Goal: Information Seeking & Learning: Check status

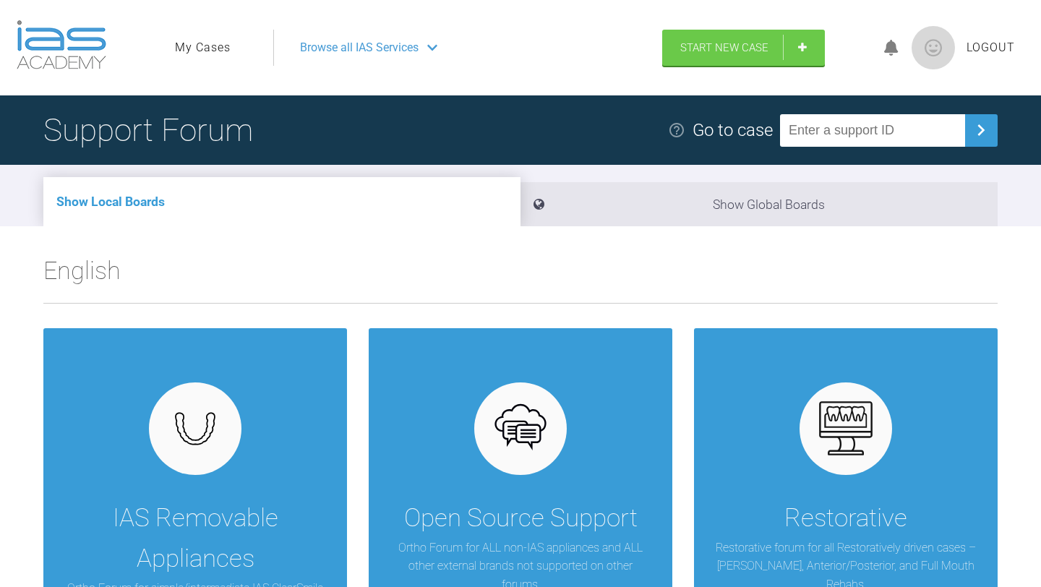
click at [213, 53] on link "My Cases" at bounding box center [203, 47] width 56 height 19
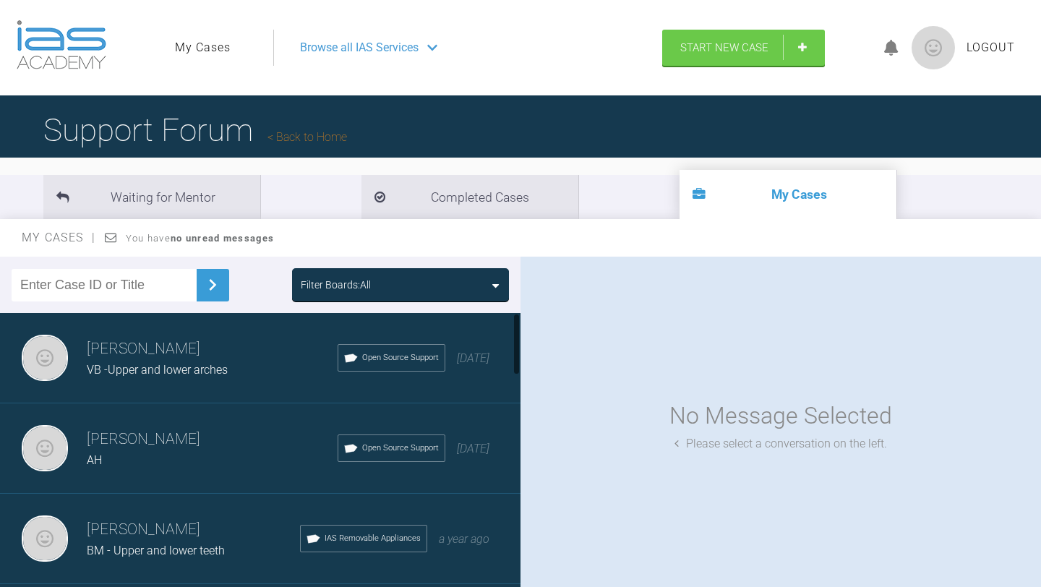
click at [196, 369] on span "VB -Upper and lower arches" at bounding box center [157, 370] width 141 height 14
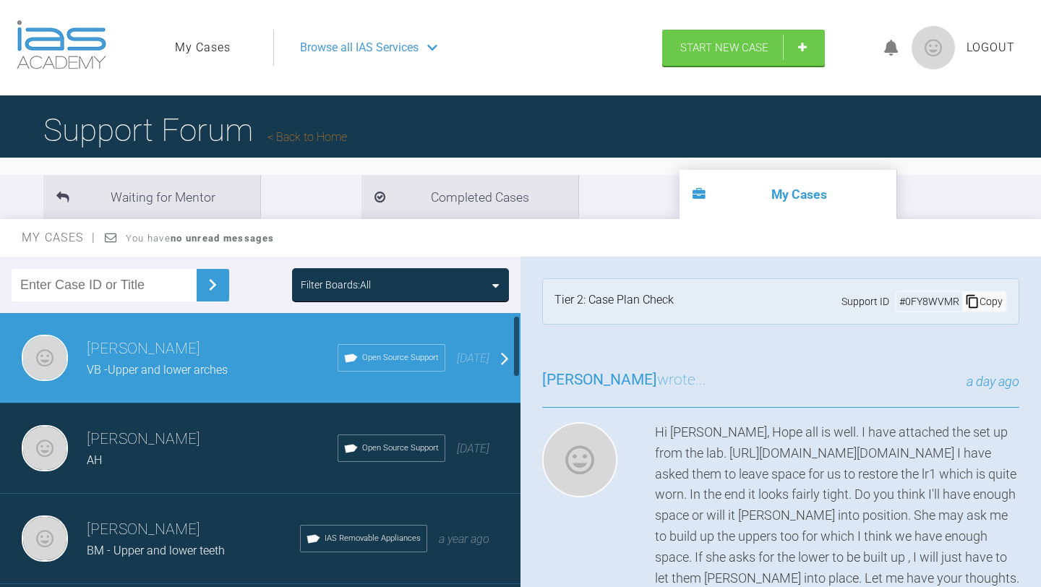
scroll to position [29, 0]
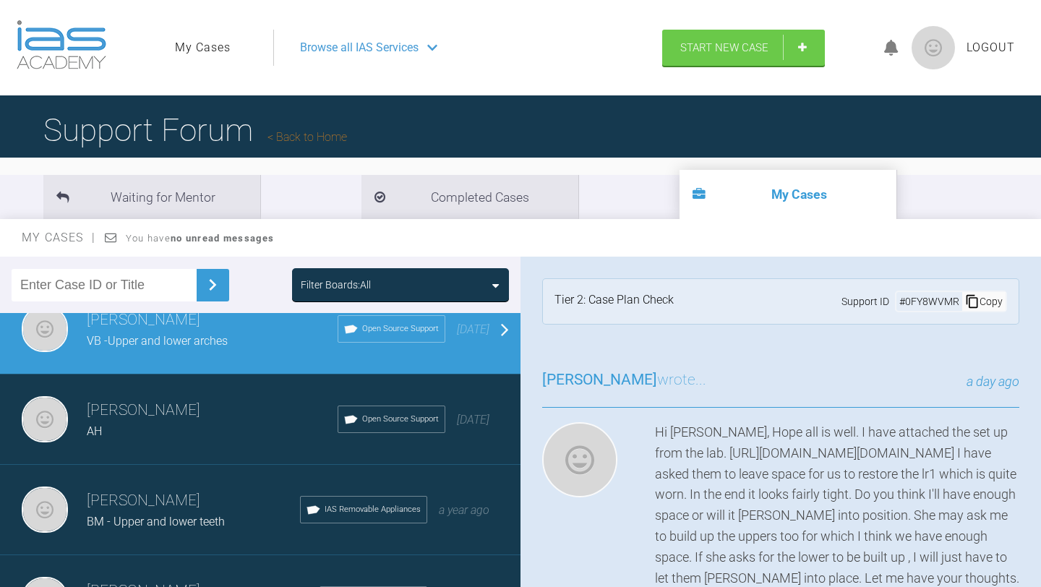
click at [544, 382] on span "[PERSON_NAME]" at bounding box center [599, 379] width 115 height 17
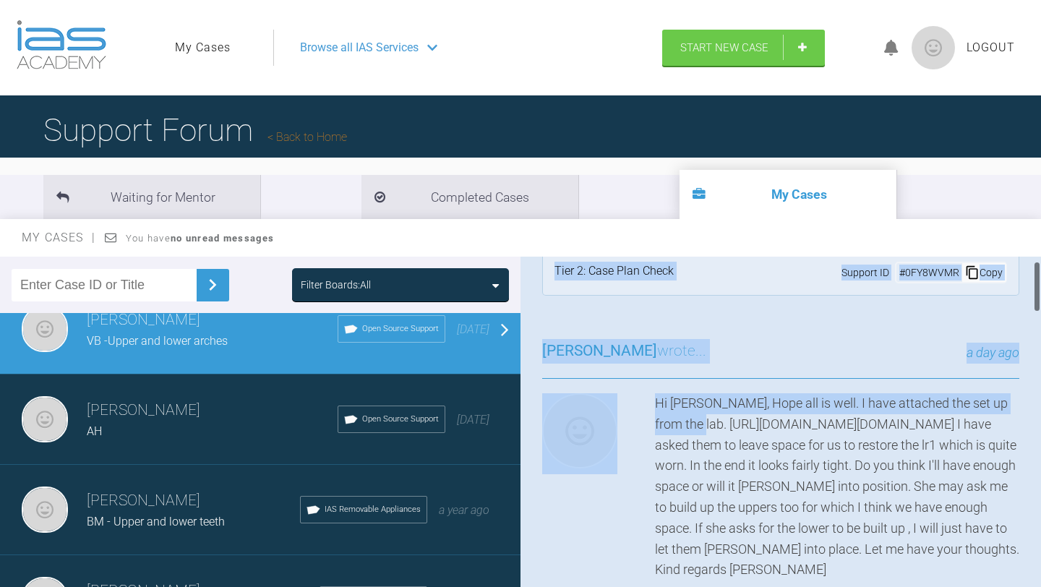
scroll to position [0, 295]
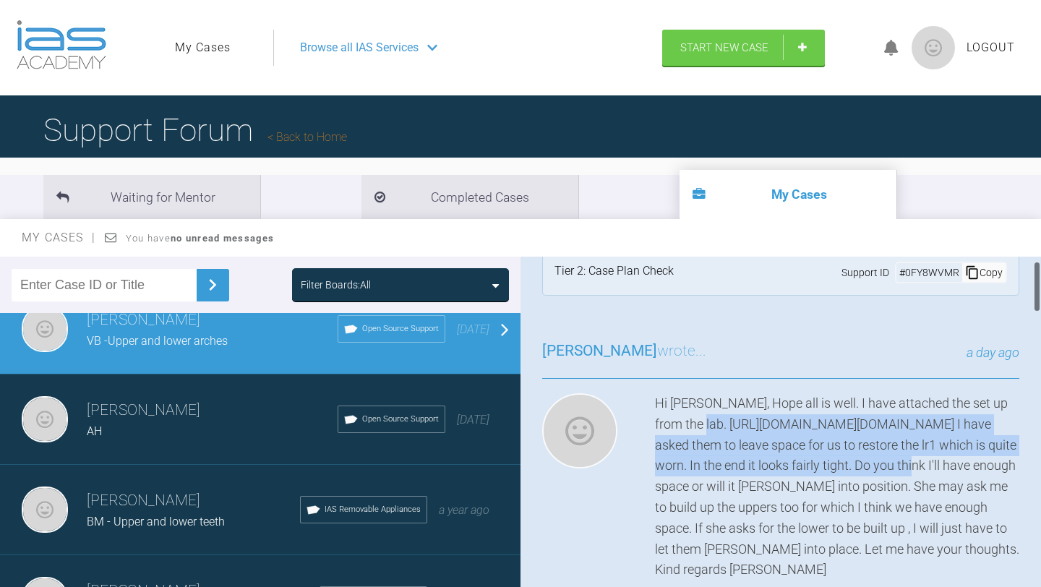
drag, startPoint x: 973, startPoint y: 401, endPoint x: 1032, endPoint y: 429, distance: 65.6
click at [1032, 429] on div "[PERSON_NAME] VB -Upper and lower arches a few seconds ago Tier 2: Case Plan Ch…" at bounding box center [781, 425] width 521 height 337
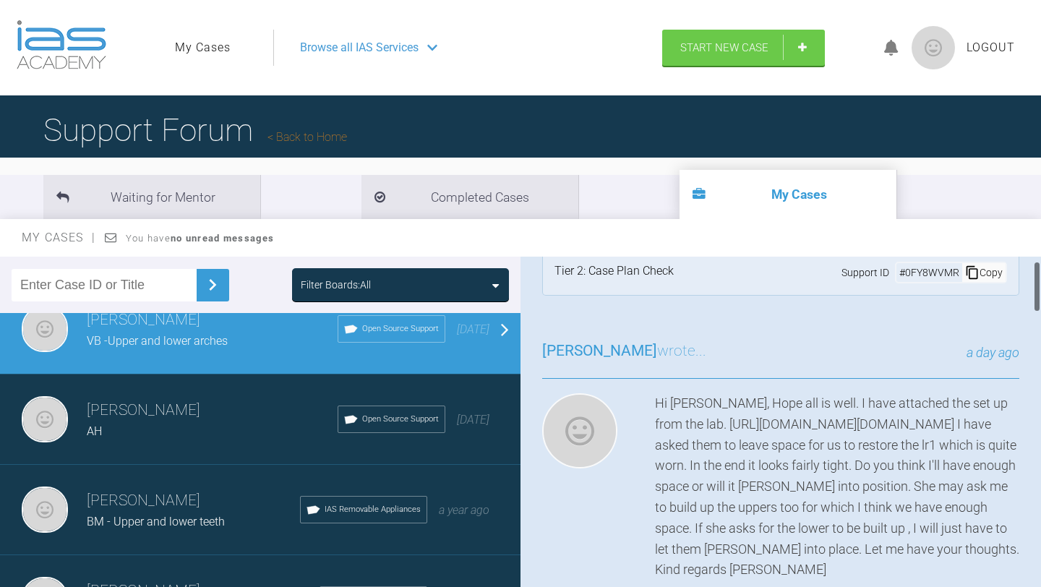
click at [1040, 421] on div at bounding box center [1037, 425] width 8 height 337
drag, startPoint x: 1017, startPoint y: 427, endPoint x: 1024, endPoint y: 426, distance: 7.3
click at [1019, 426] on div "Hi [PERSON_NAME], Hope all is well. I have attached the set up from the lab. [U…" at bounding box center [837, 486] width 364 height 187
click at [1016, 451] on div "Hi [PERSON_NAME], Hope all is well. I have attached the set up from the lab. [U…" at bounding box center [837, 486] width 364 height 187
click at [192, 443] on div "[PERSON_NAME] AH Open Source Support [DATE]" at bounding box center [260, 419] width 521 height 90
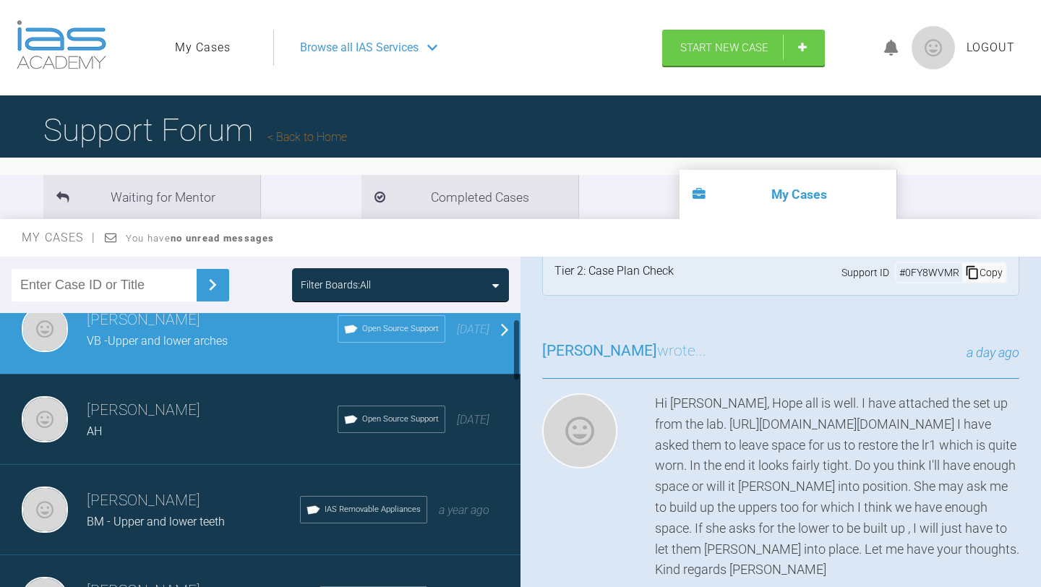
scroll to position [0, 0]
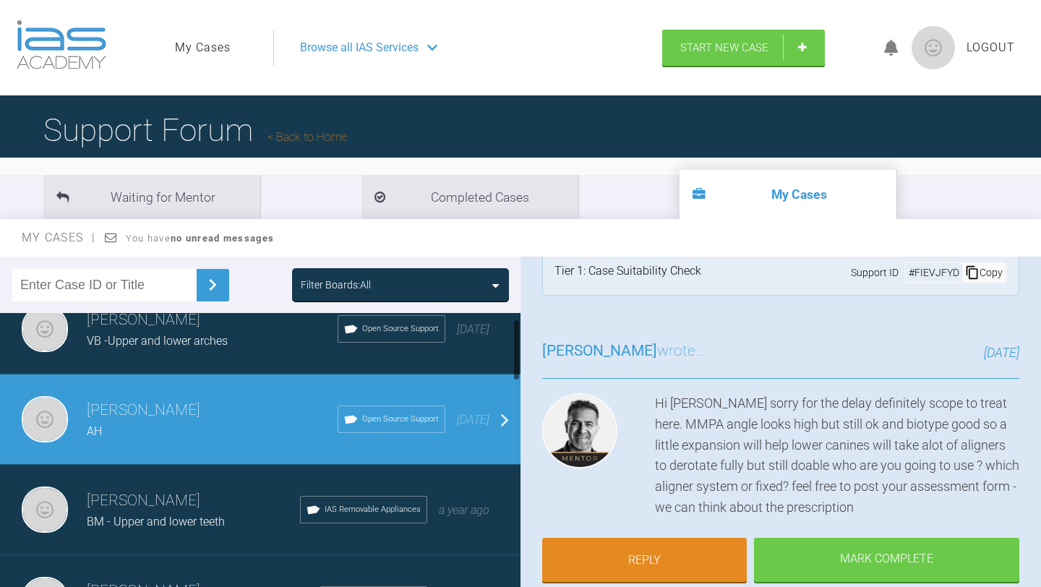
click at [198, 510] on h3 "[PERSON_NAME]" at bounding box center [193, 501] width 213 height 25
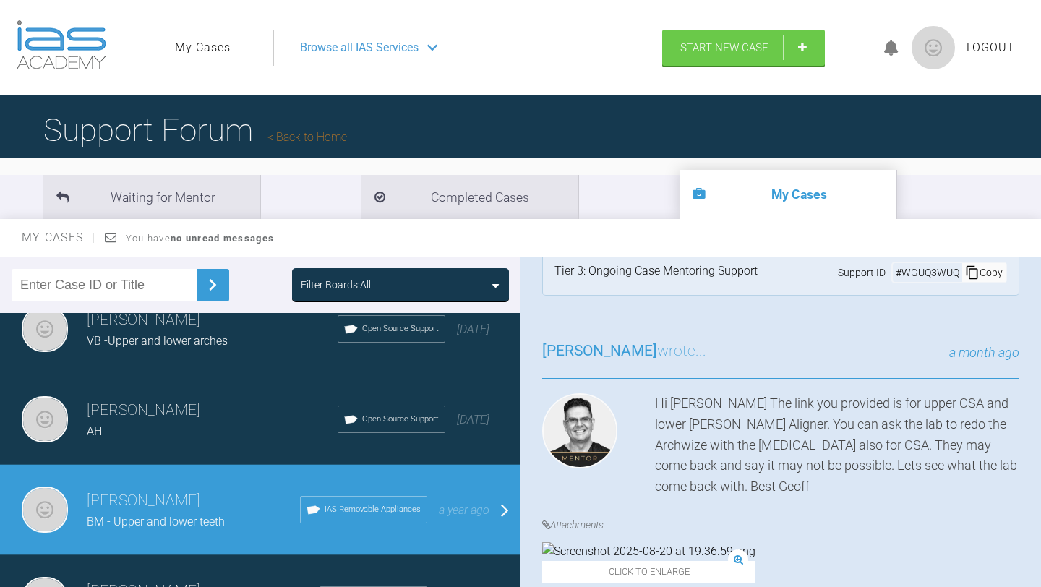
click at [630, 461] on div at bounding box center [589, 445] width 94 height 104
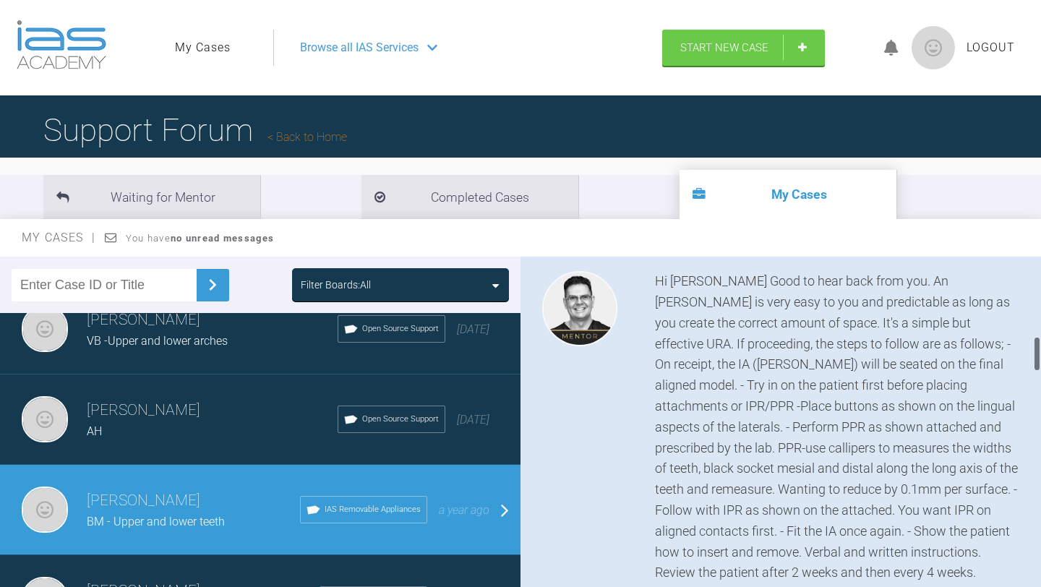
scroll to position [781, 0]
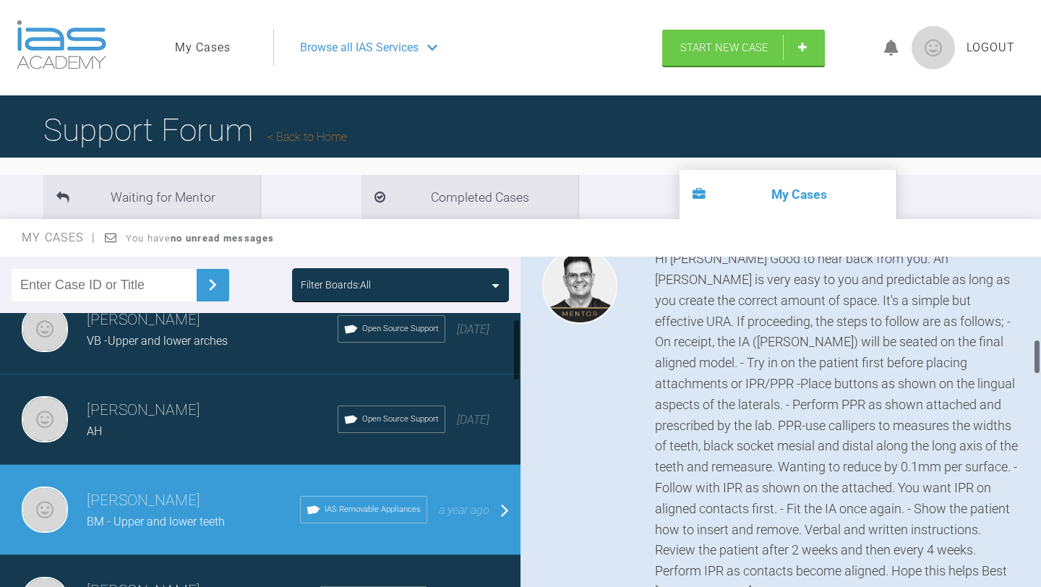
click at [239, 516] on div "BM - Upper and lower teeth" at bounding box center [193, 522] width 213 height 19
click at [197, 517] on span "BM - Upper and lower teeth" at bounding box center [156, 522] width 138 height 14
click at [533, 414] on div "[PERSON_NAME] wrote... a month ago Hi [PERSON_NAME] Good to hear back from you.…" at bounding box center [781, 477] width 521 height 607
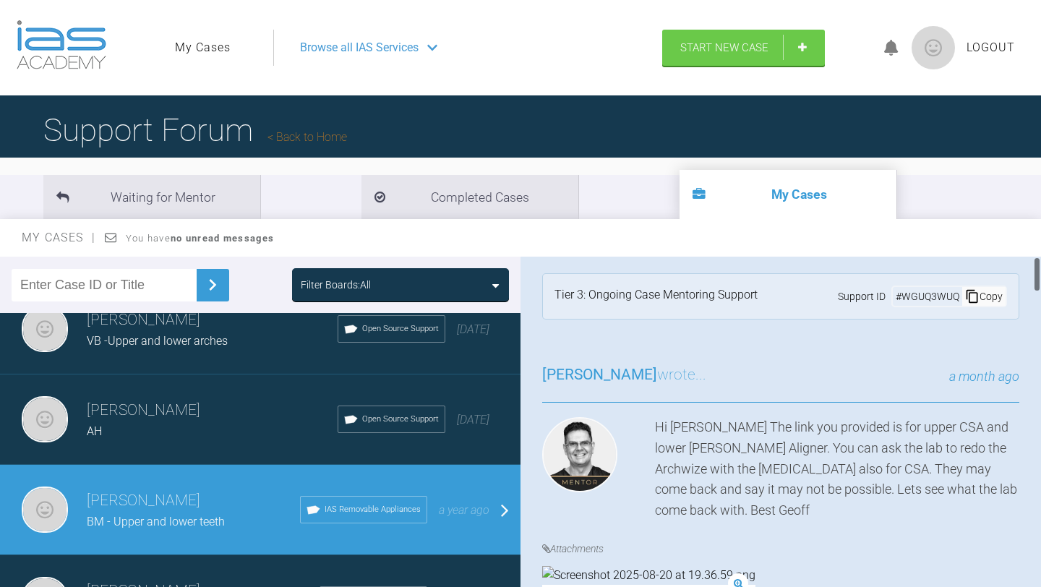
scroll to position [0, 0]
